Goal: Information Seeking & Learning: Learn about a topic

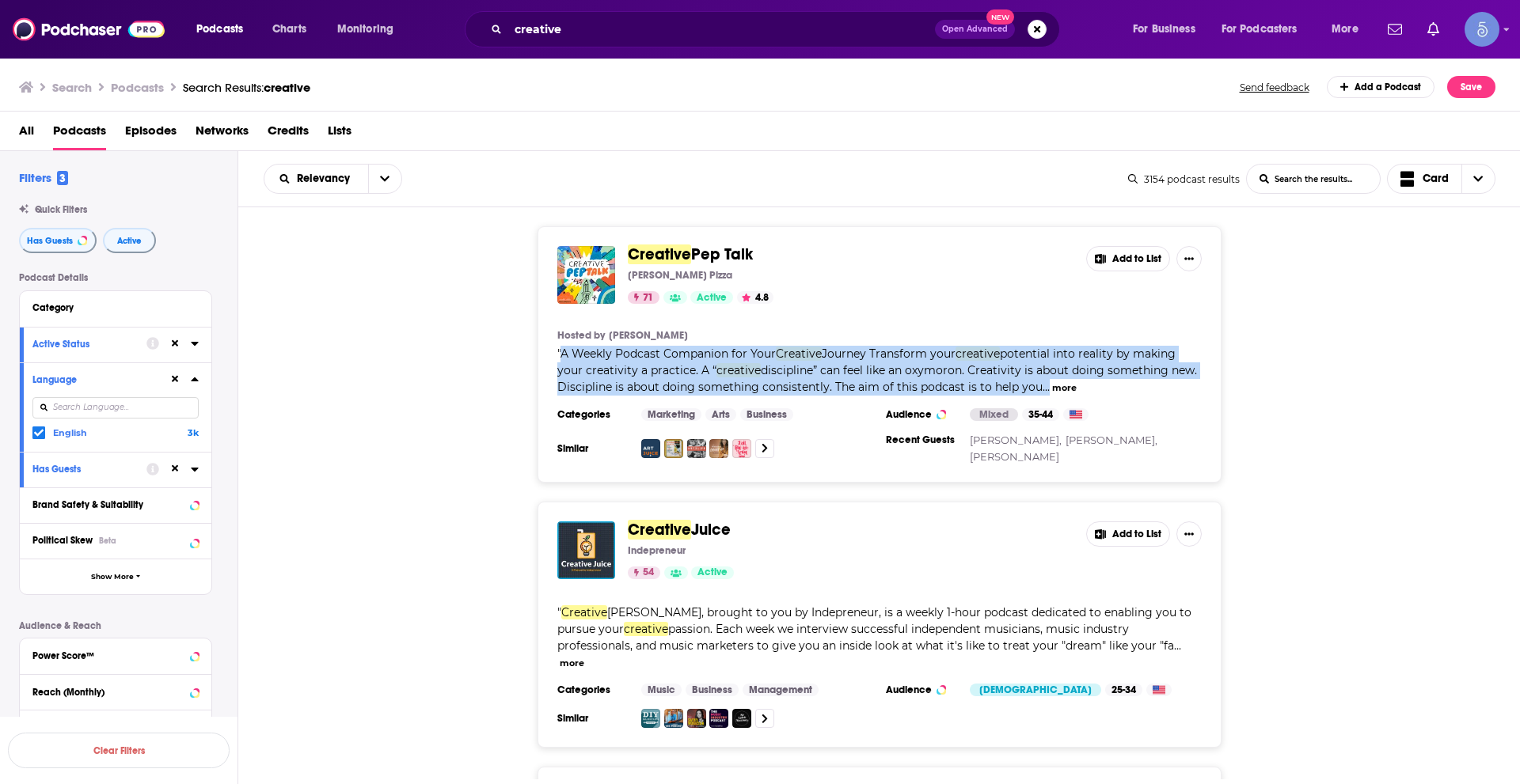
drag, startPoint x: 564, startPoint y: 356, endPoint x: 1052, endPoint y: 389, distance: 489.1
click at [1052, 389] on span "" A Weekly Podcast Companion for Your Creative Journey Transform your creative …" at bounding box center [877, 370] width 640 height 47
copy span "A Weekly Podcast Companion for Your Creative Journey Transform your creative po…"
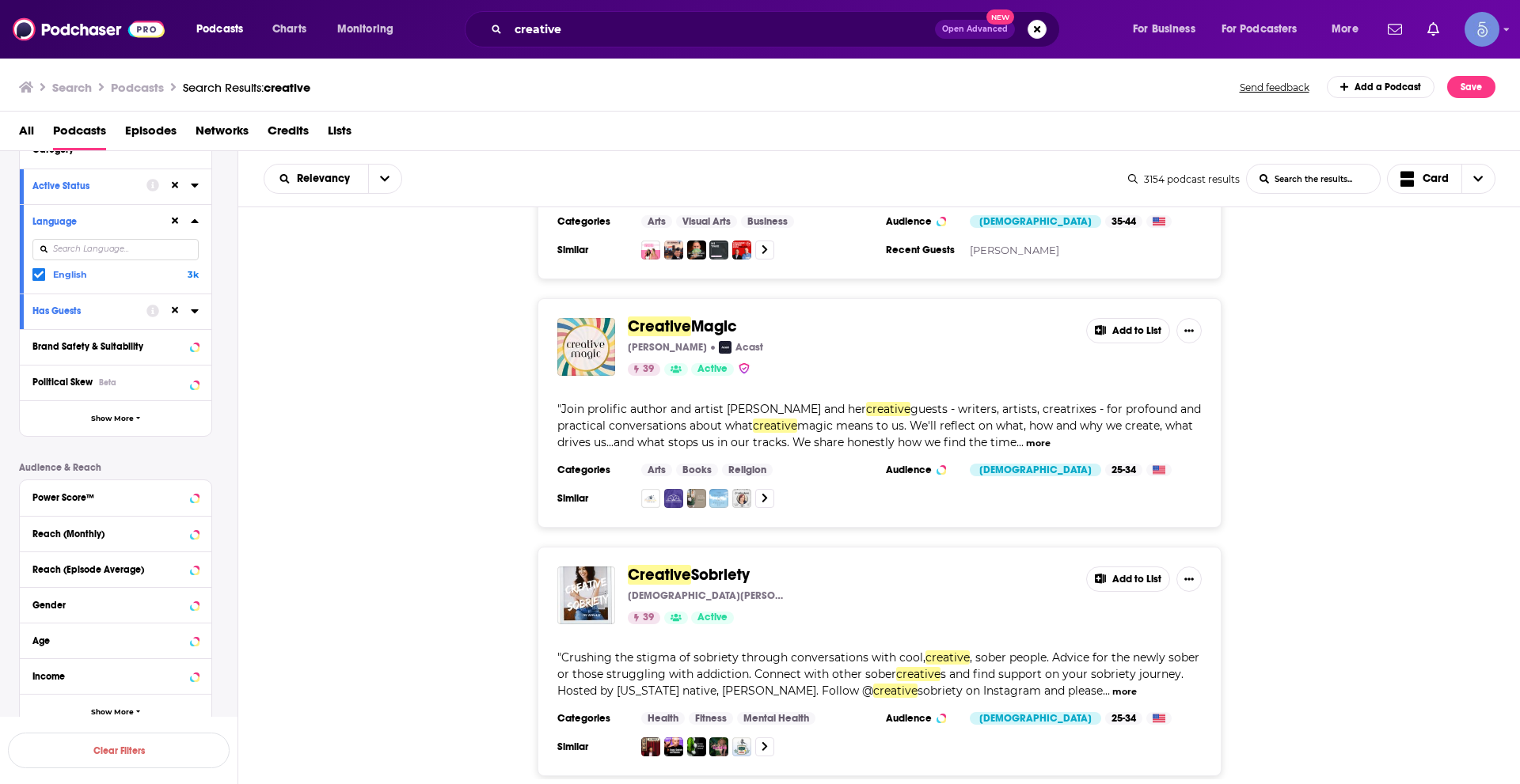
scroll to position [5820, 0]
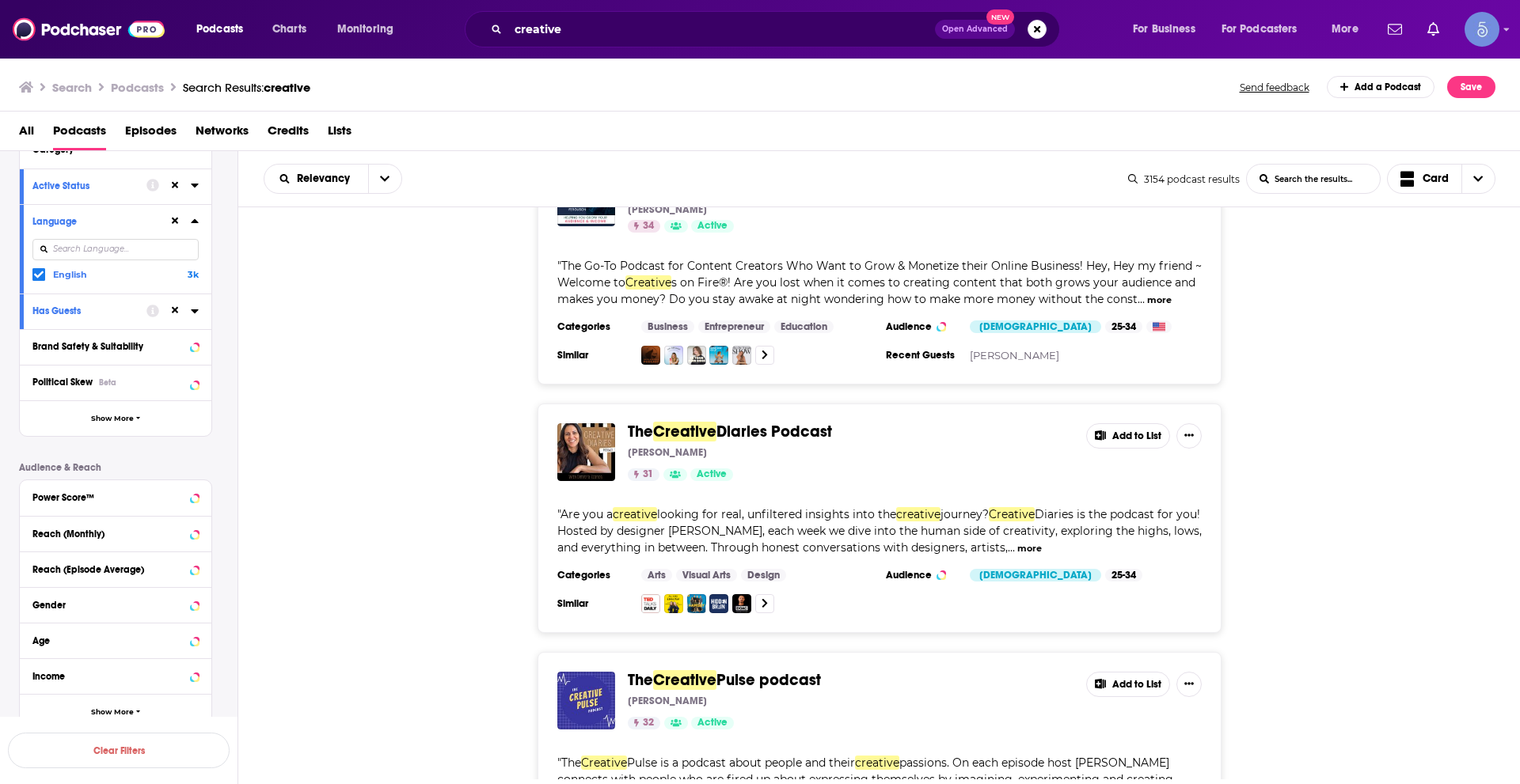
scroll to position [10647, 0]
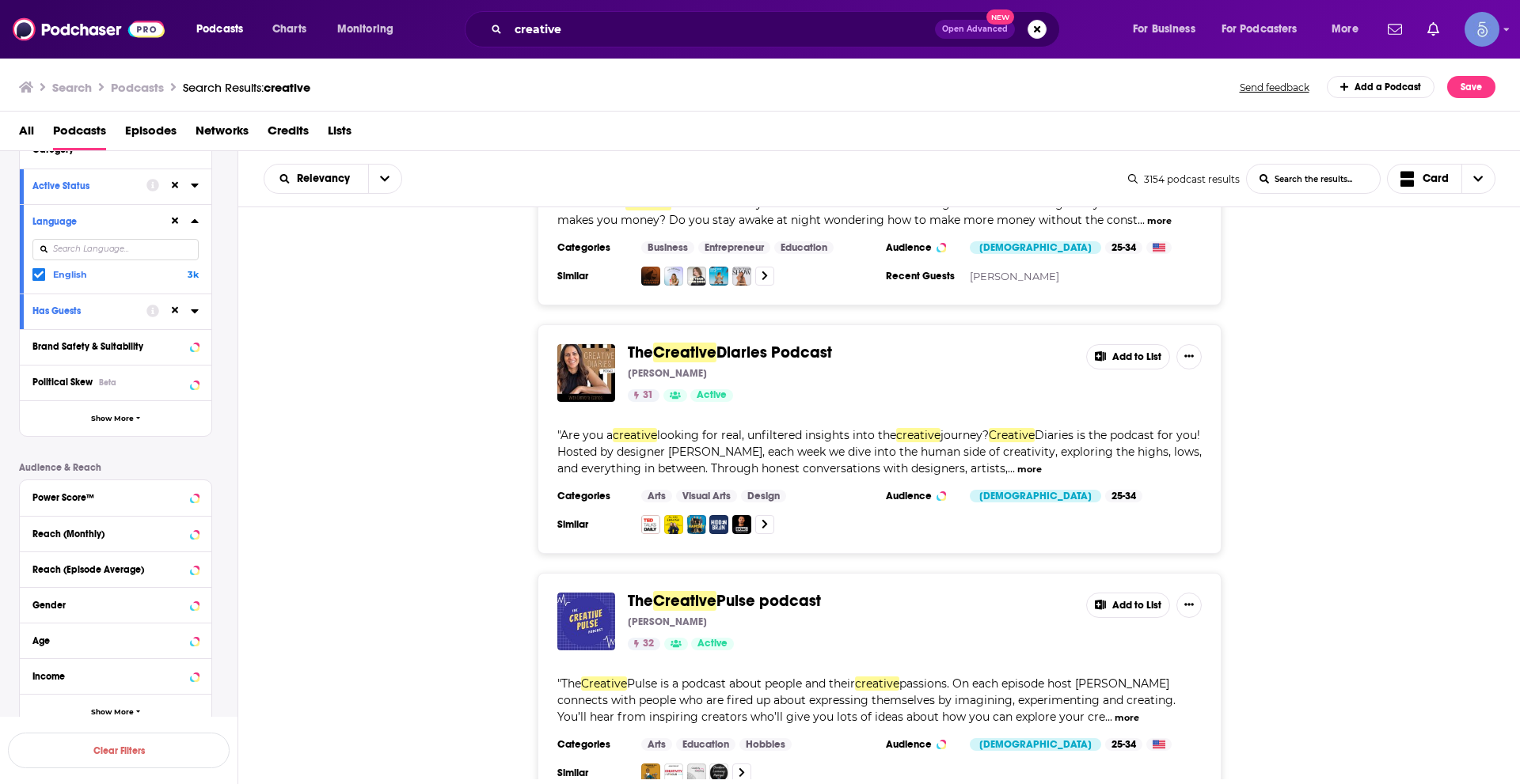
drag, startPoint x: 738, startPoint y: 254, endPoint x: 400, endPoint y: 434, distance: 382.9
click at [364, 461] on div "The Creative Diaries Podcast Dimitra Tzanos 31 Active Add to List " Are you a c…" at bounding box center [879, 439] width 1283 height 229
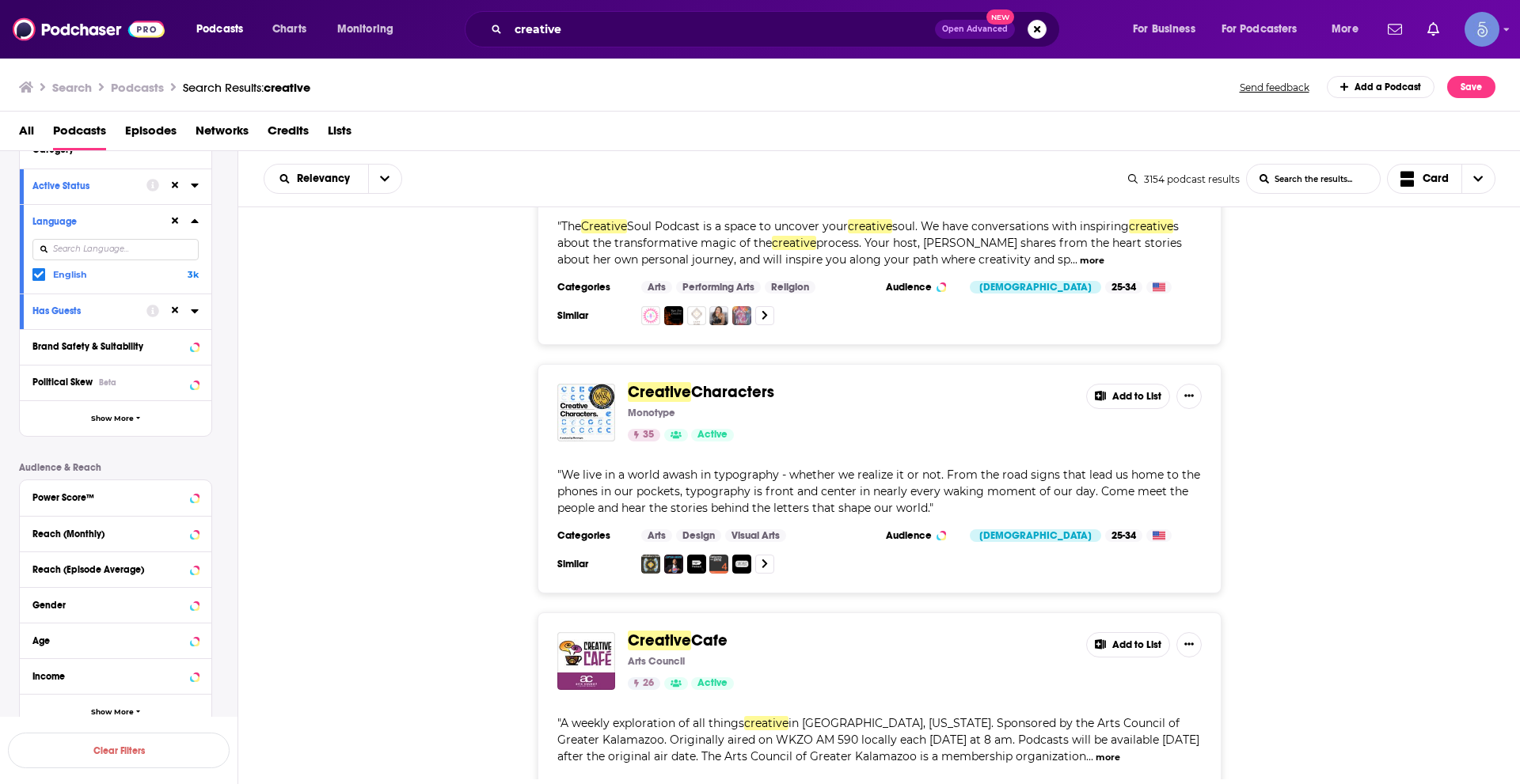
scroll to position [11903, 0]
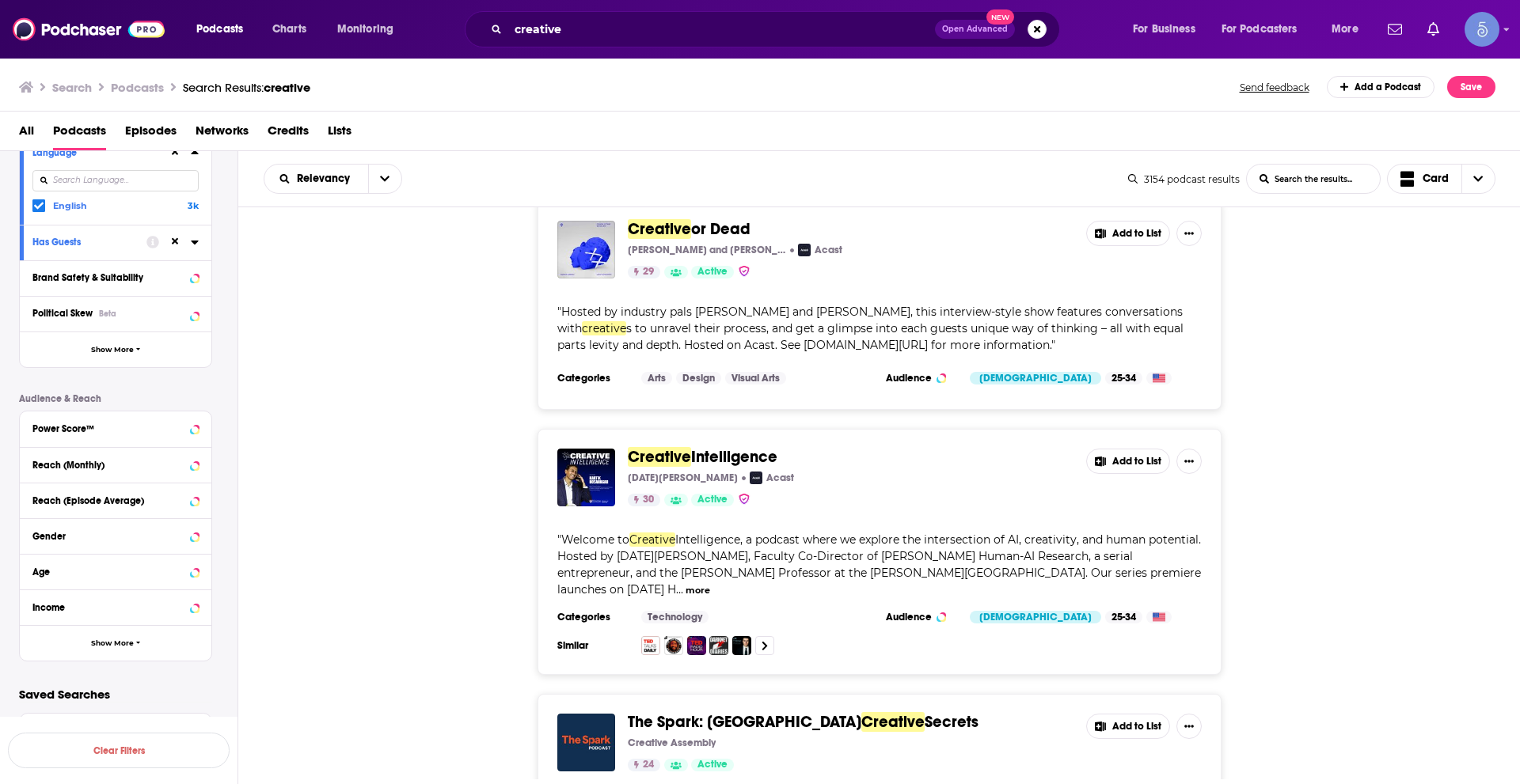
scroll to position [18070, 0]
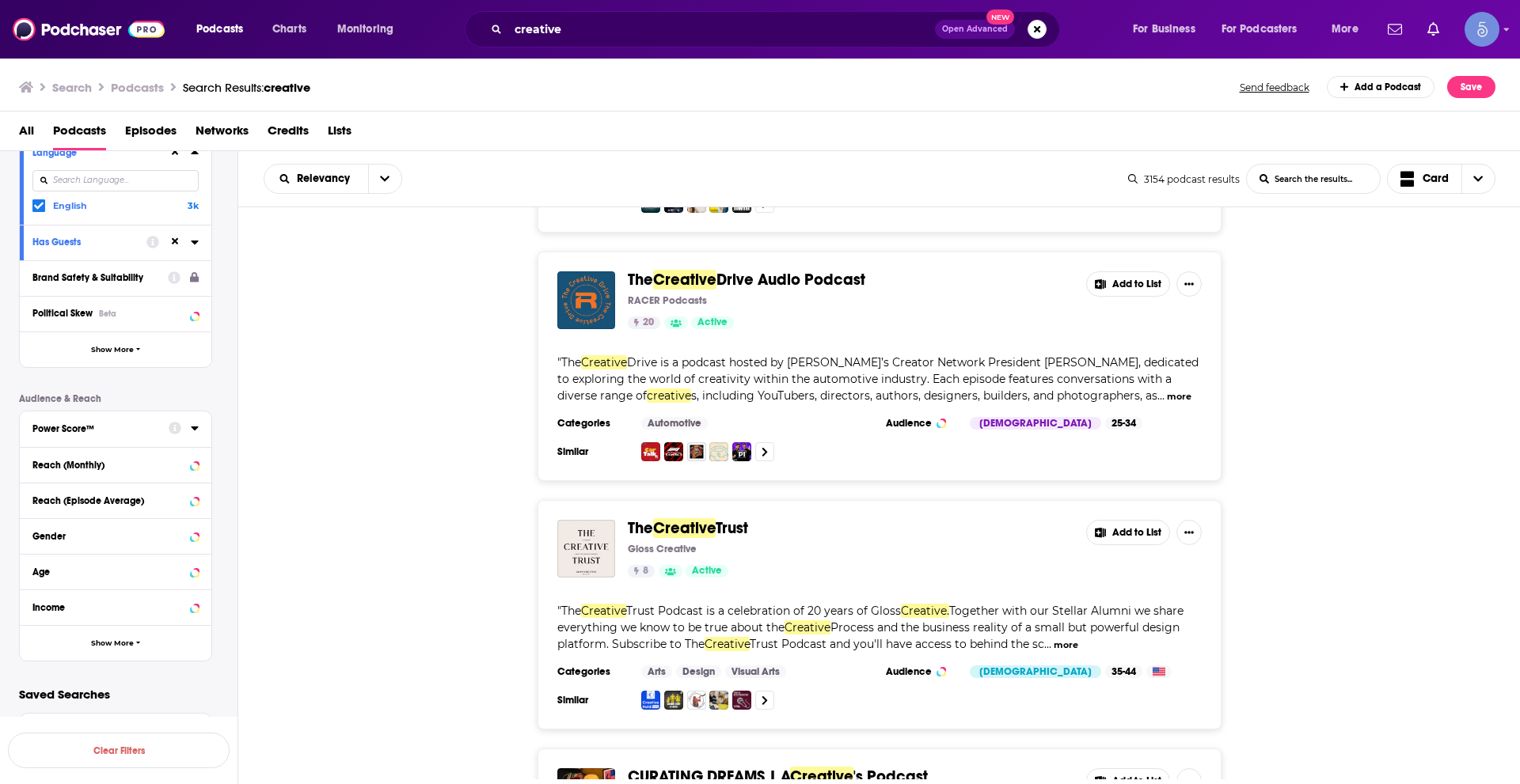
scroll to position [24179, 0]
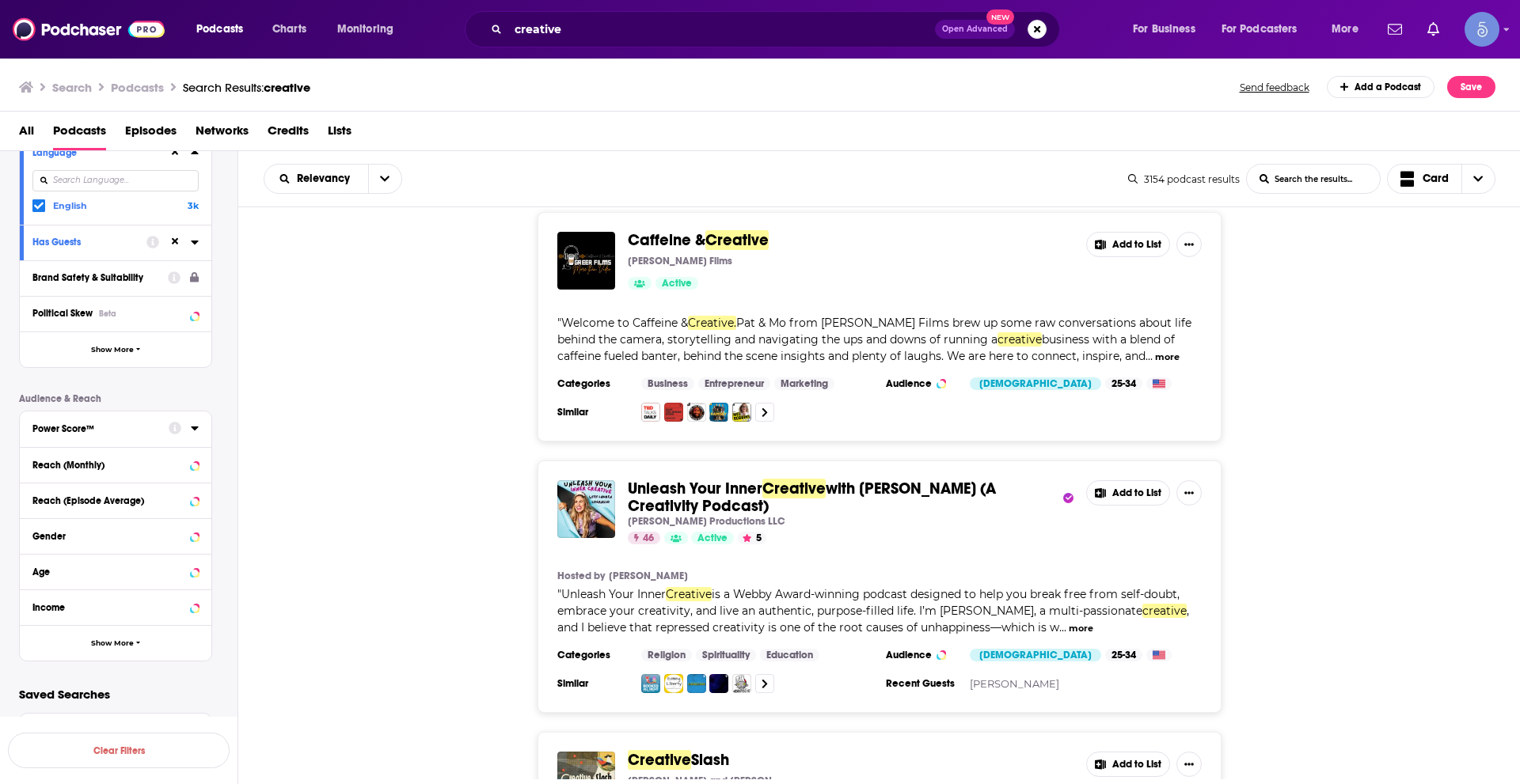
scroll to position [30358, 0]
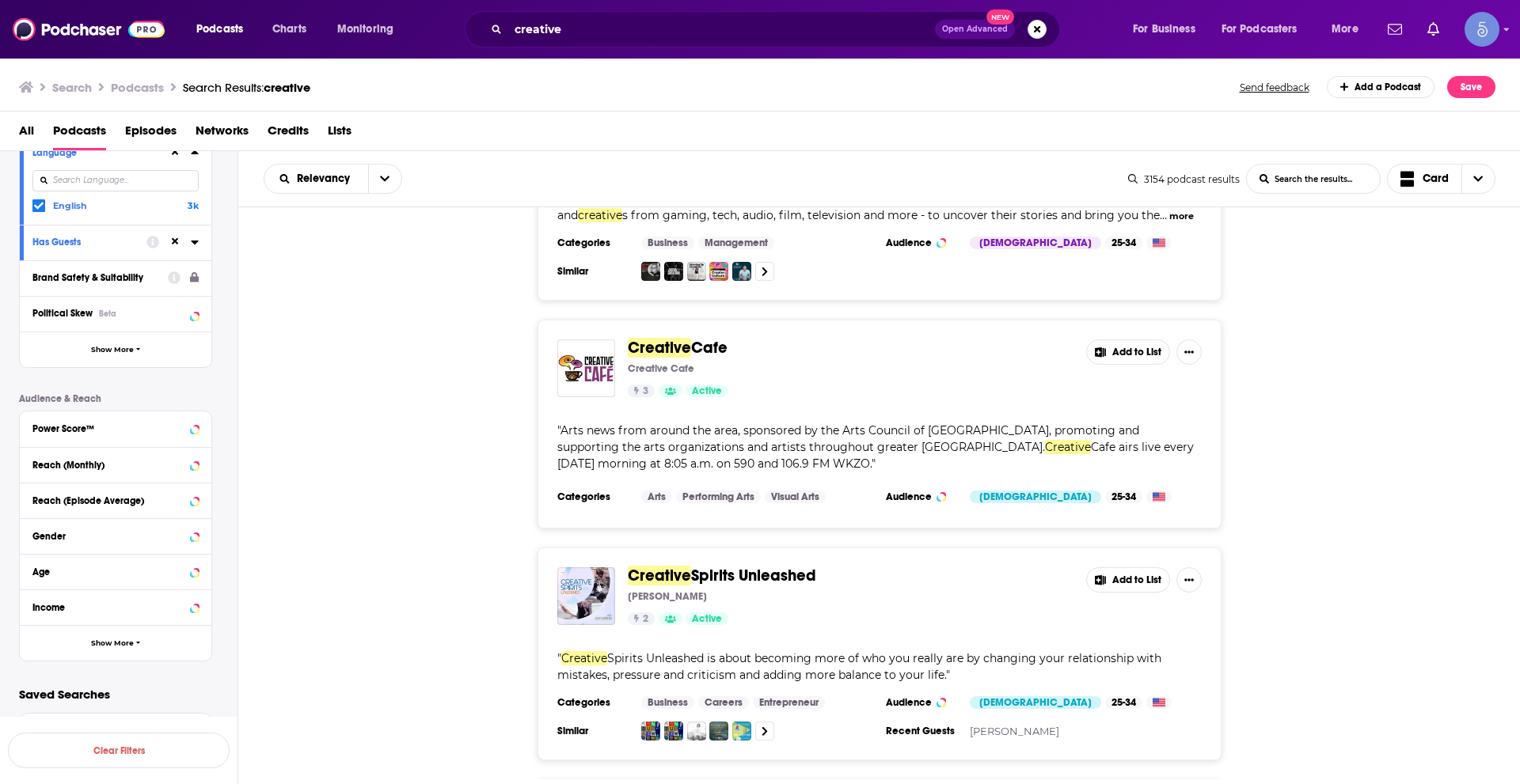
scroll to position [34710, 0]
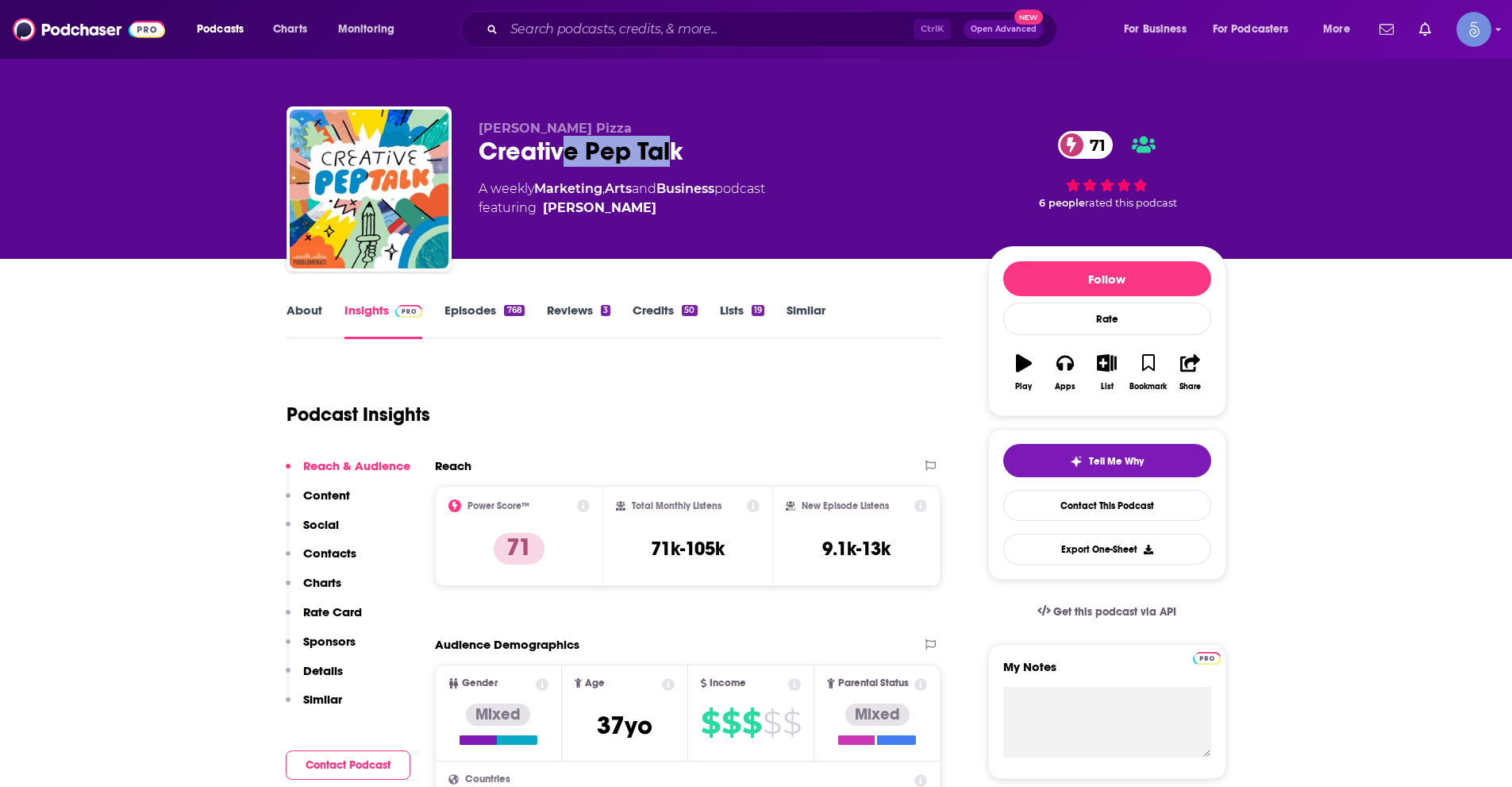
drag, startPoint x: 675, startPoint y: 147, endPoint x: 570, endPoint y: 148, distance: 105.0
click at [570, 148] on div "Creative Pep Talk 71" at bounding box center [721, 152] width 484 height 31
drag, startPoint x: 695, startPoint y: 141, endPoint x: 480, endPoint y: 156, distance: 215.5
click at [480, 156] on div "Creative Pep Talk 71" at bounding box center [721, 152] width 484 height 31
copy h2 "Creative Pep Talk"
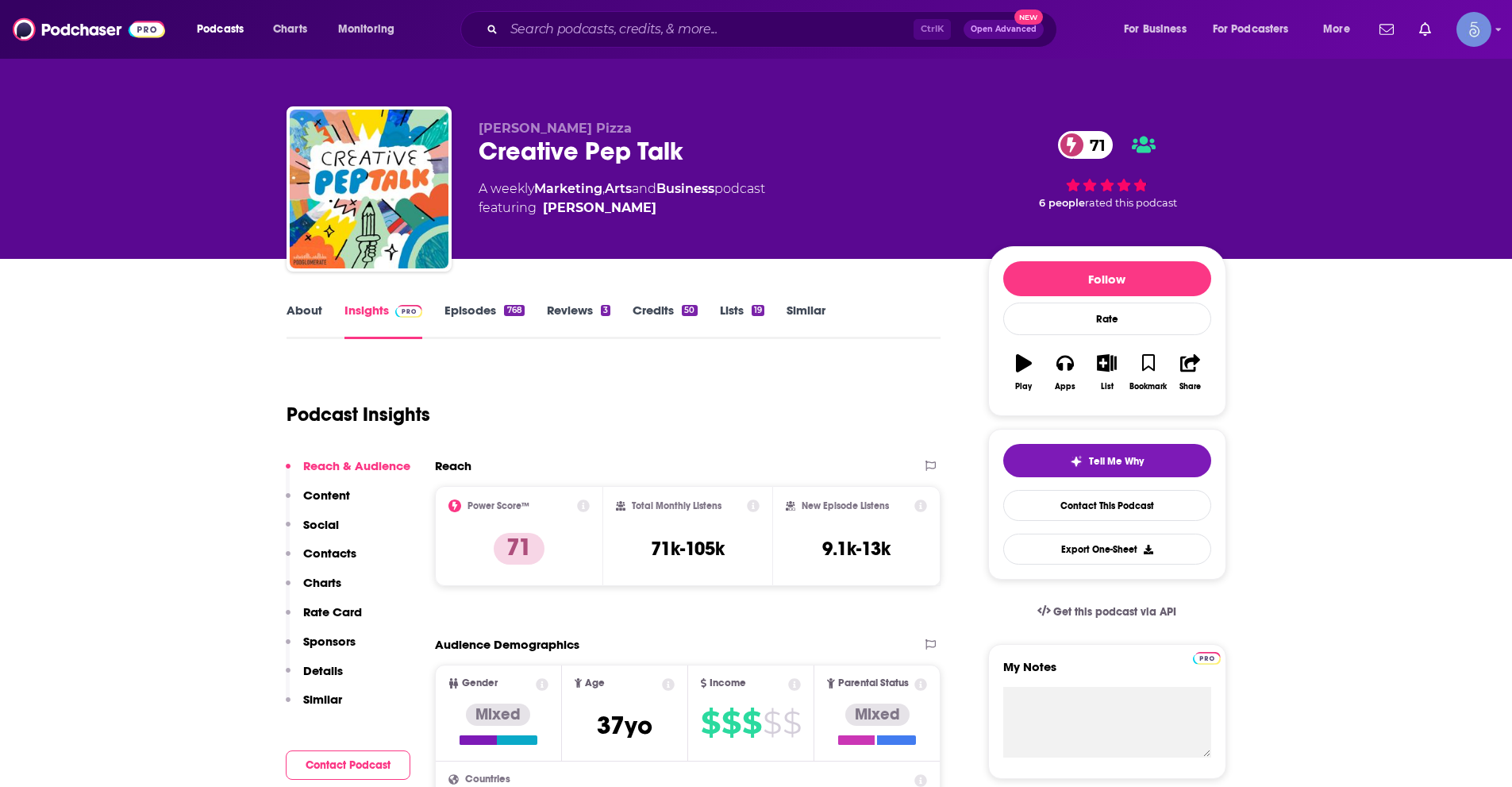
drag, startPoint x: 638, startPoint y: 203, endPoint x: 632, endPoint y: 217, distance: 15.2
click at [632, 217] on div "Andy J. Pizza Creative Pep Talk 71 A weekly Marketing , Arts and Business podca…" at bounding box center [721, 184] width 484 height 127
copy span "Andy J. Miller"
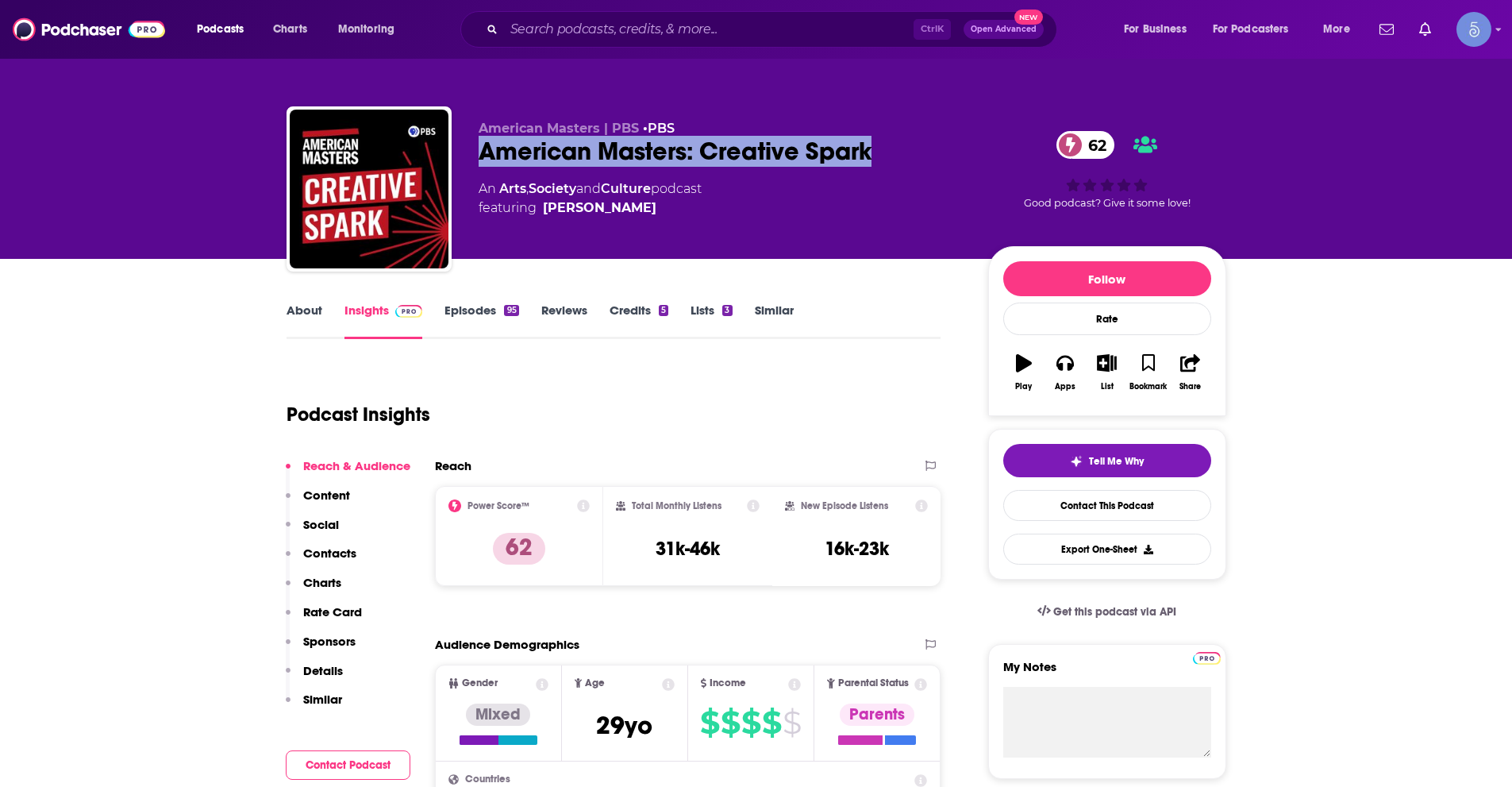
drag, startPoint x: 475, startPoint y: 154, endPoint x: 879, endPoint y: 165, distance: 404.1
click at [879, 165] on div "American Masters | PBS • PBS American Masters: Creative Spark 62 An Arts , Soci…" at bounding box center [756, 191] width 940 height 172
copy h2 "American Masters: Creative Spark"
